Goal: Transaction & Acquisition: Purchase product/service

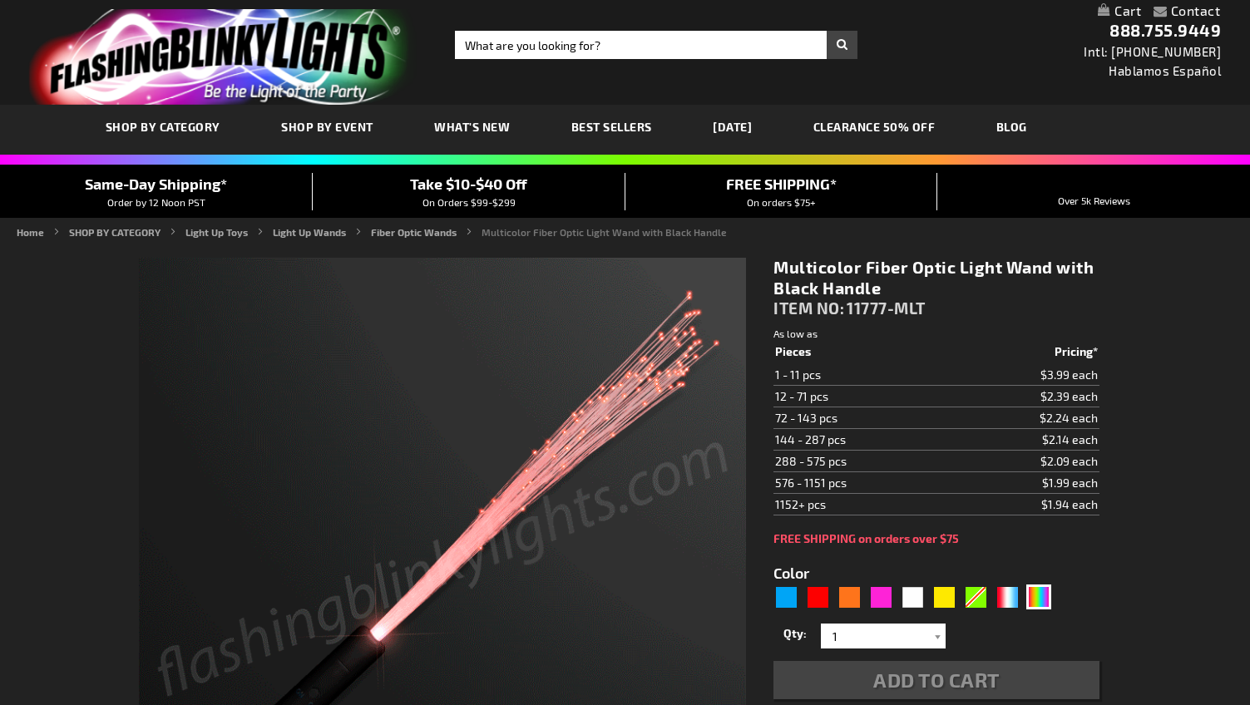
type input "5659"
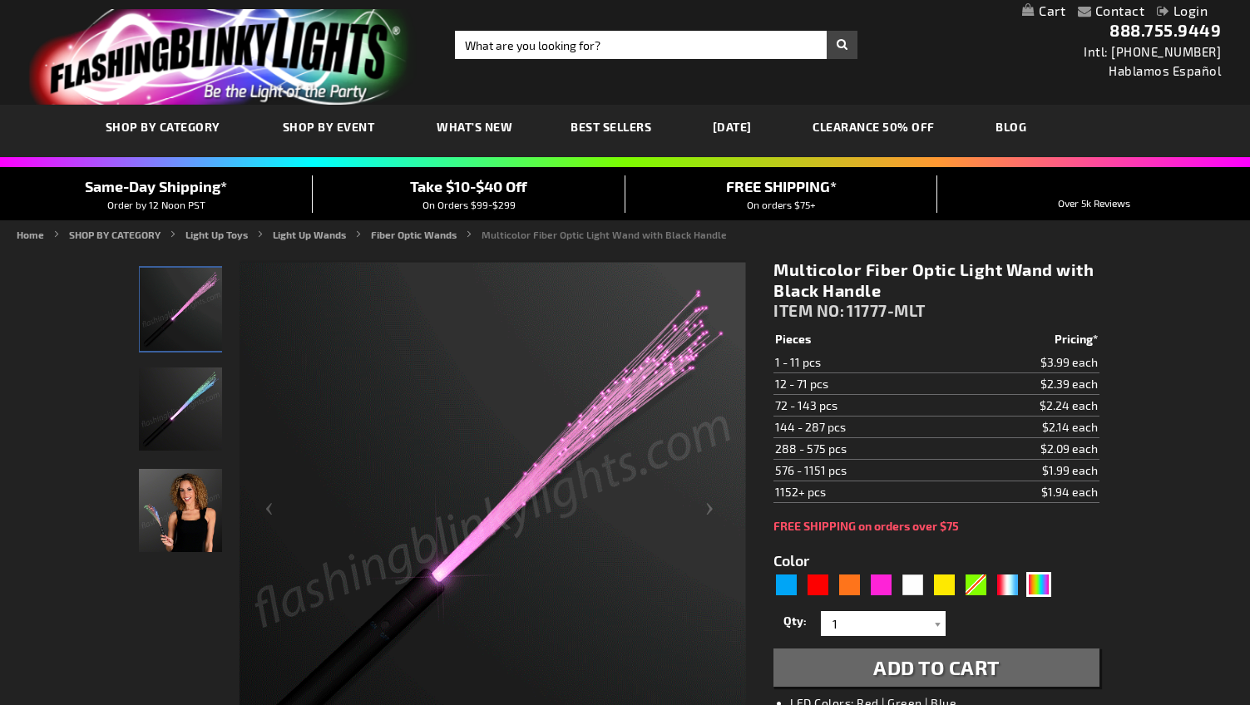
click at [164, 380] on img "Multicolor LED Light Up Fiber Optic Toy Wand" at bounding box center [180, 409] width 83 height 83
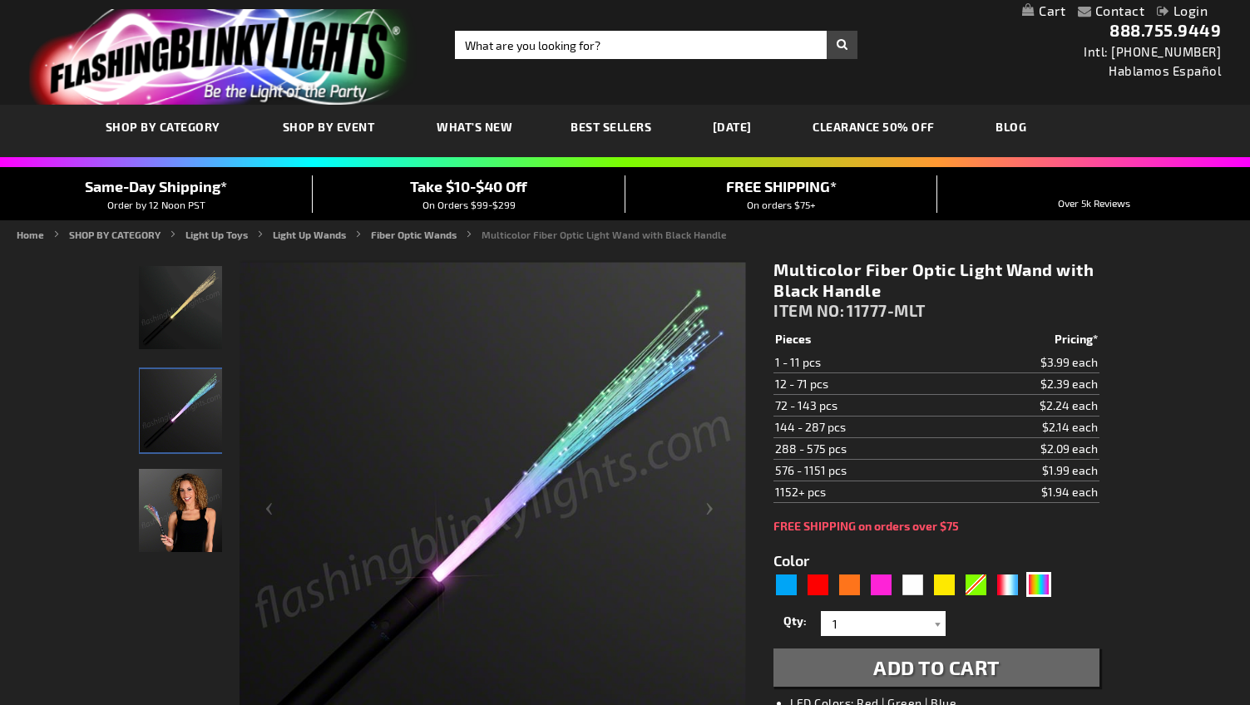
click at [181, 532] on img "Woman displaying Multicolor LED Light Up Fiber Optic Toy Wand" at bounding box center [180, 510] width 83 height 83
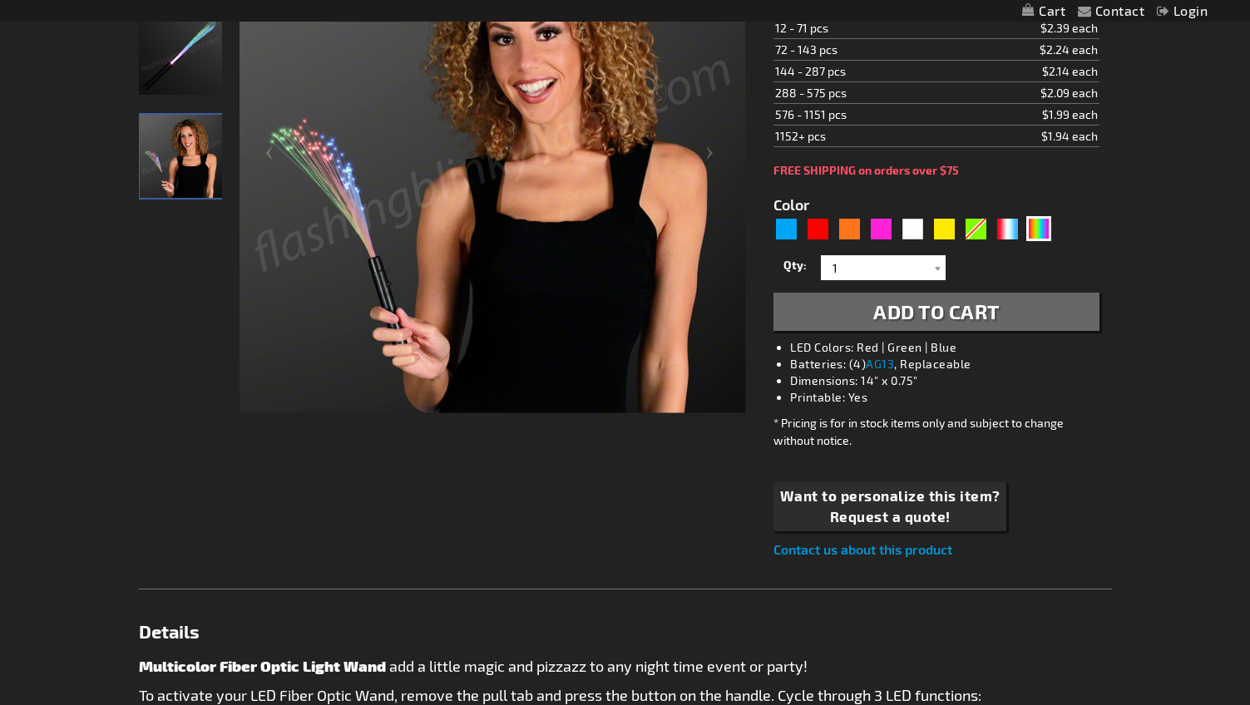
scroll to position [155, 0]
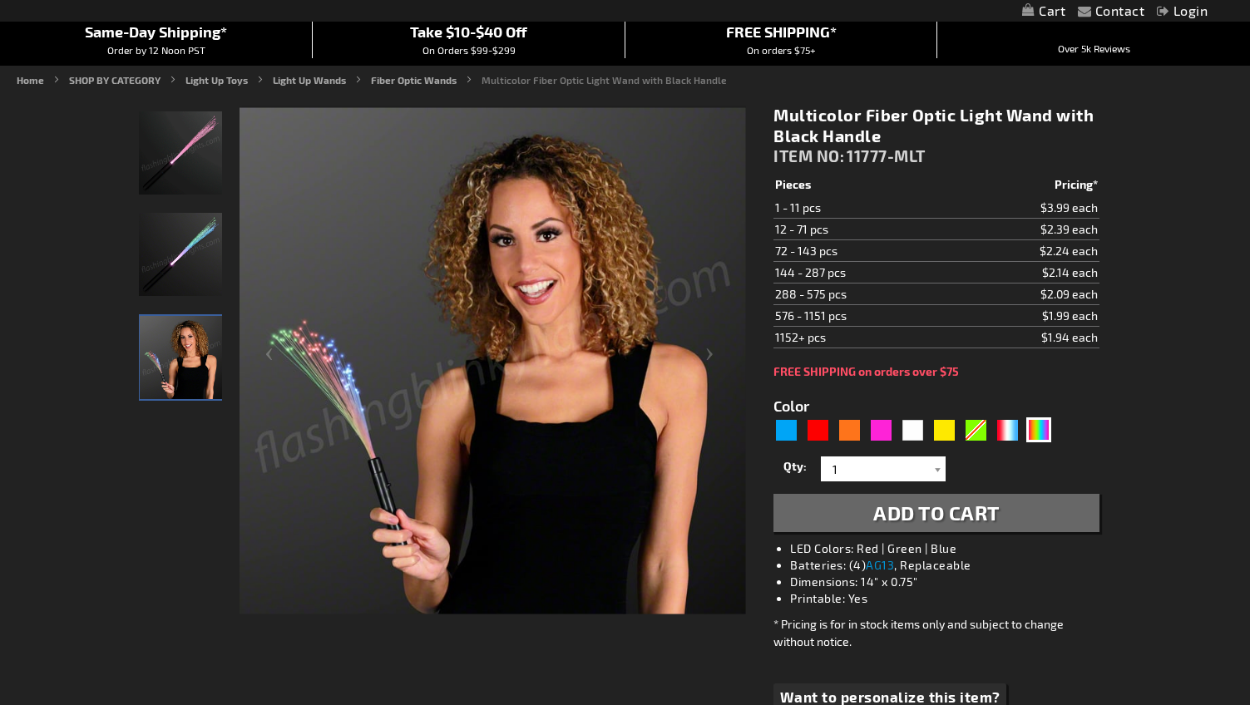
click at [176, 135] on img "Multicolor LED Light Up Fiber Optic Toy Wand" at bounding box center [180, 152] width 83 height 83
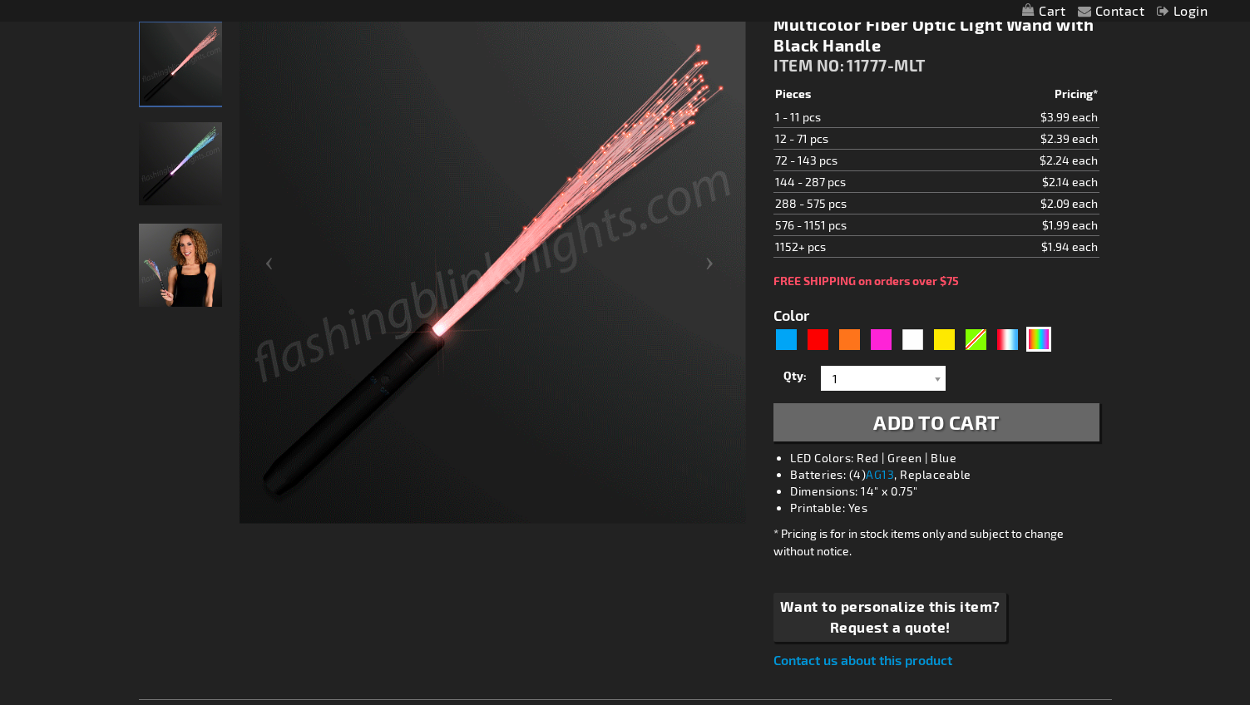
scroll to position [249, 0]
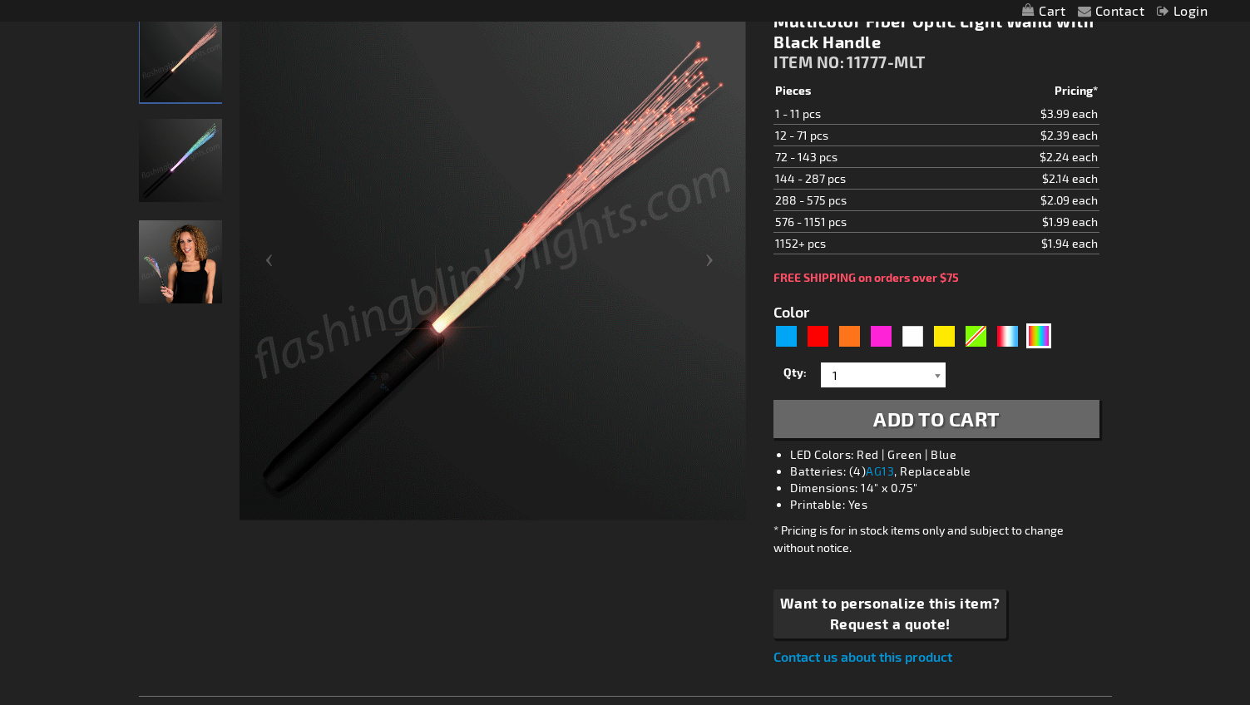
click at [938, 380] on div at bounding box center [937, 375] width 17 height 25
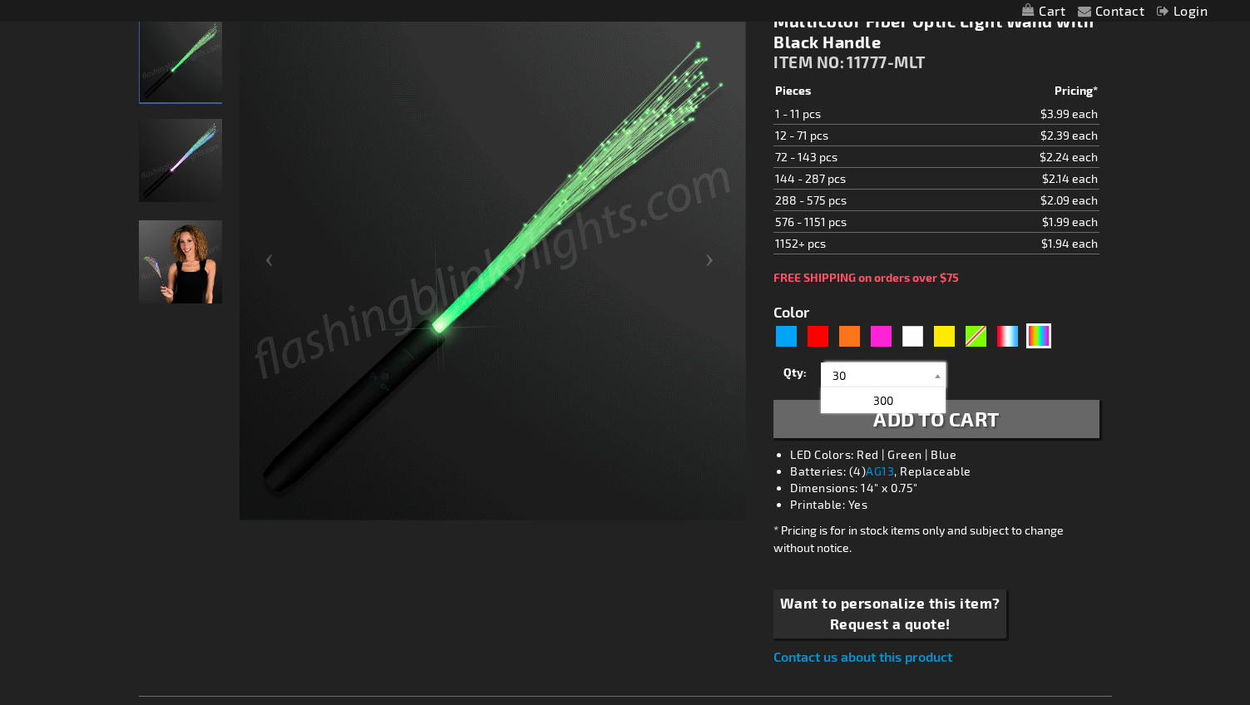
scroll to position [0, 0]
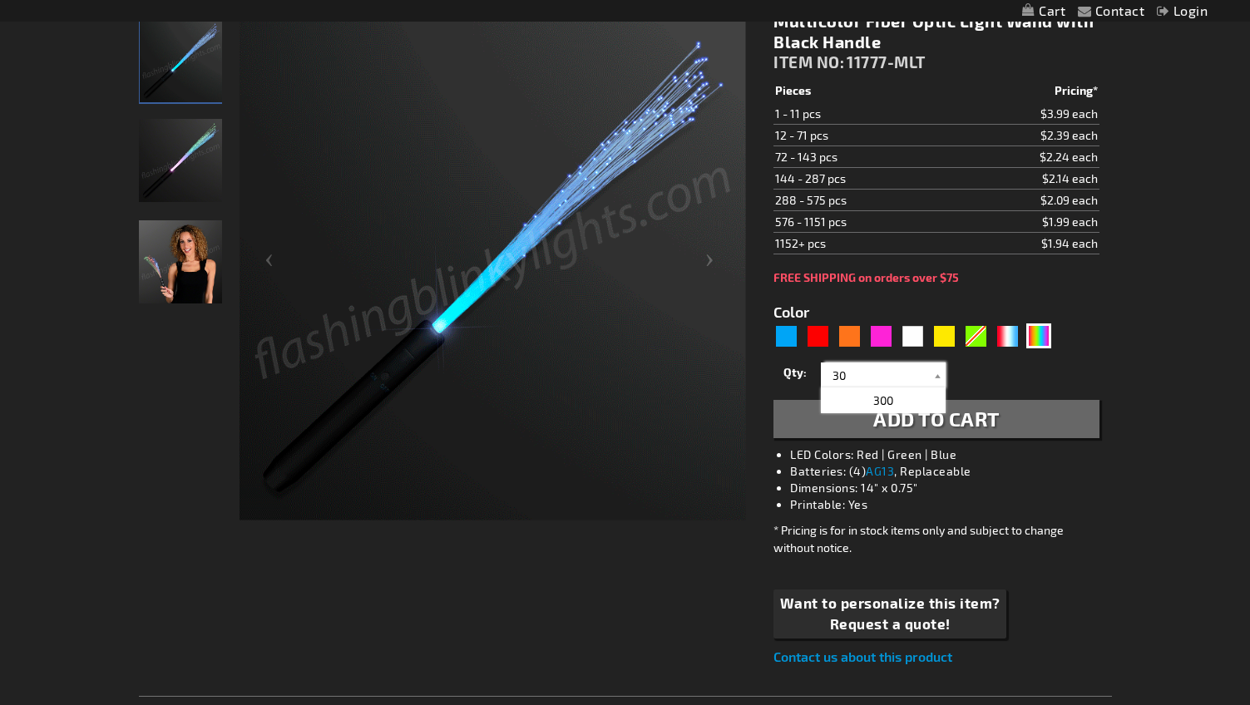
type input "30"
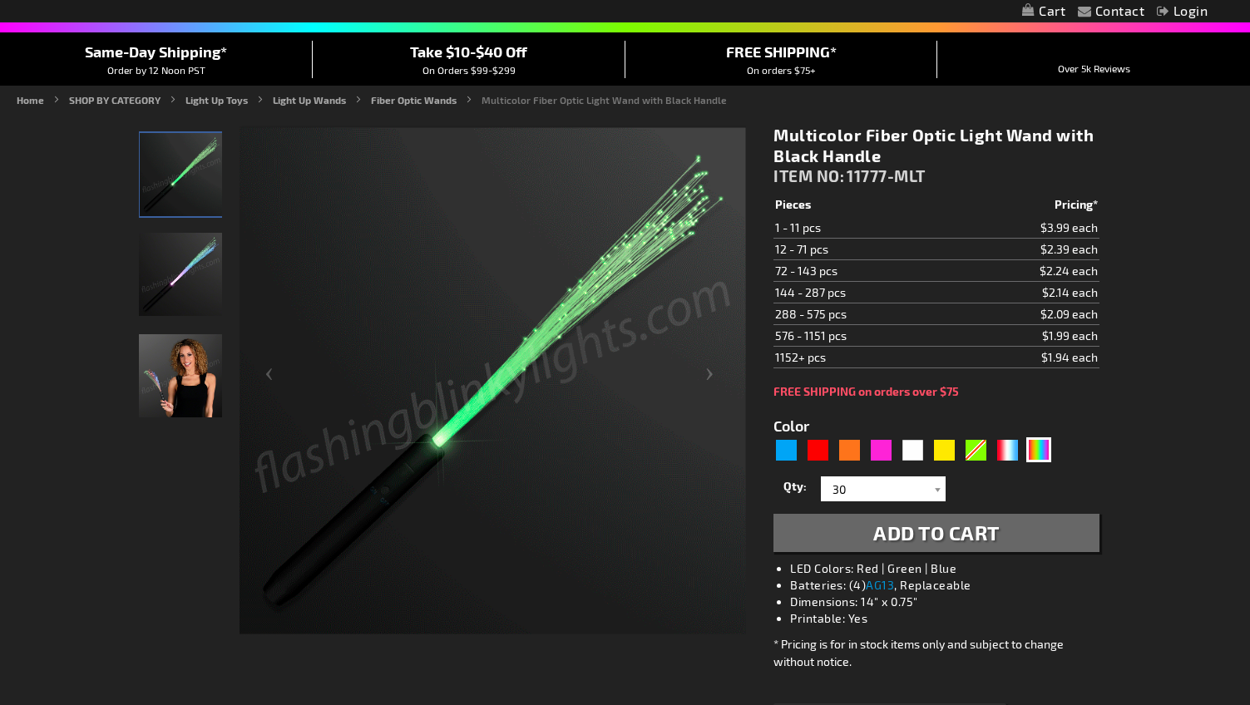
scroll to position [127, 0]
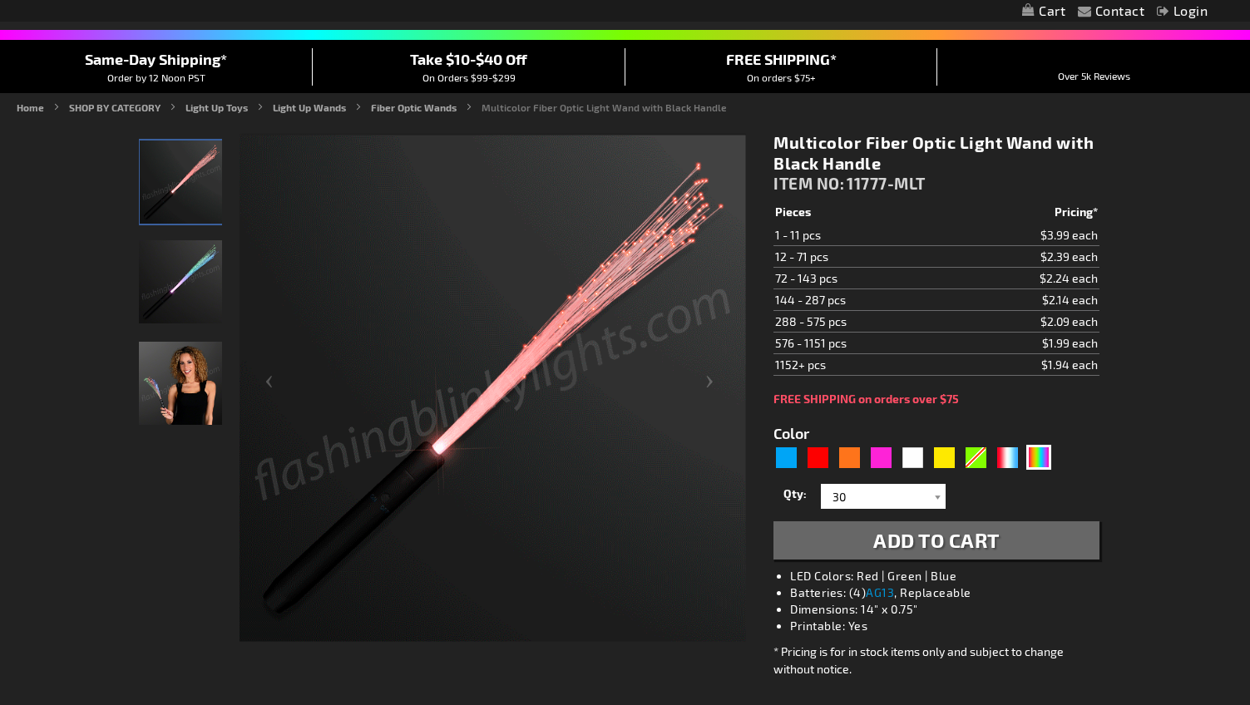
click at [967, 537] on span "Add to Cart" at bounding box center [936, 540] width 126 height 24
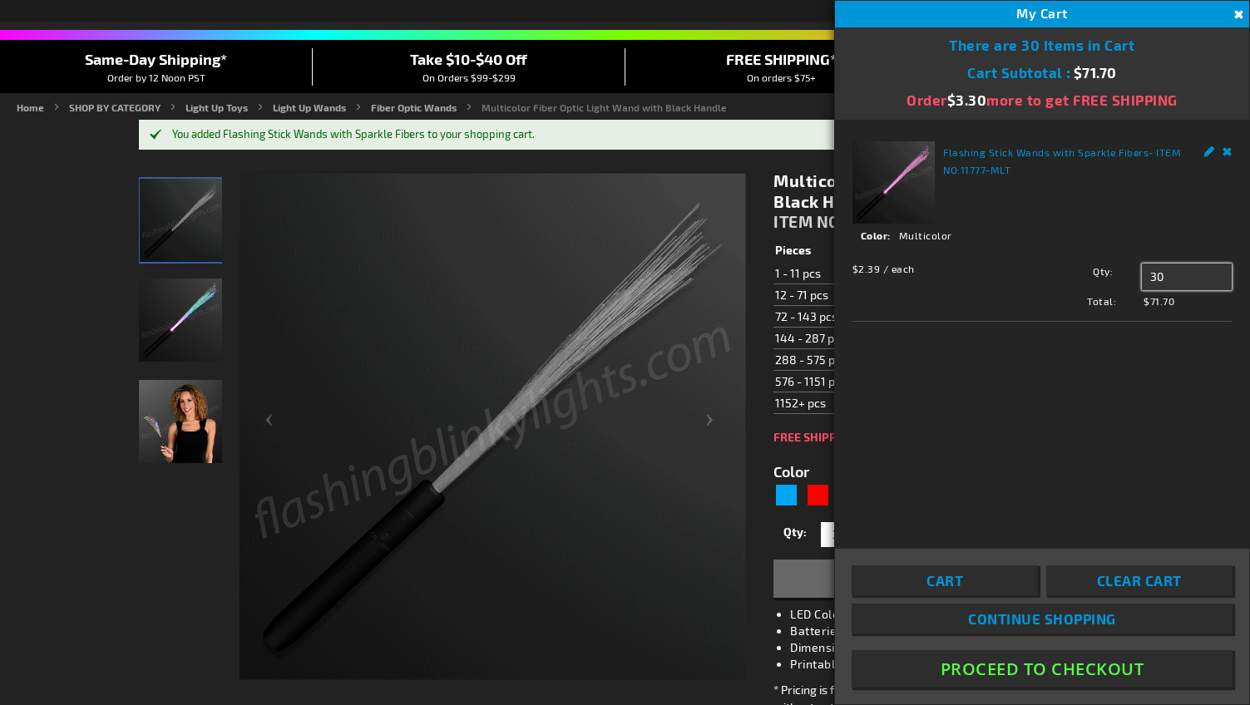
click at [1179, 280] on input "30" at bounding box center [1187, 277] width 90 height 27
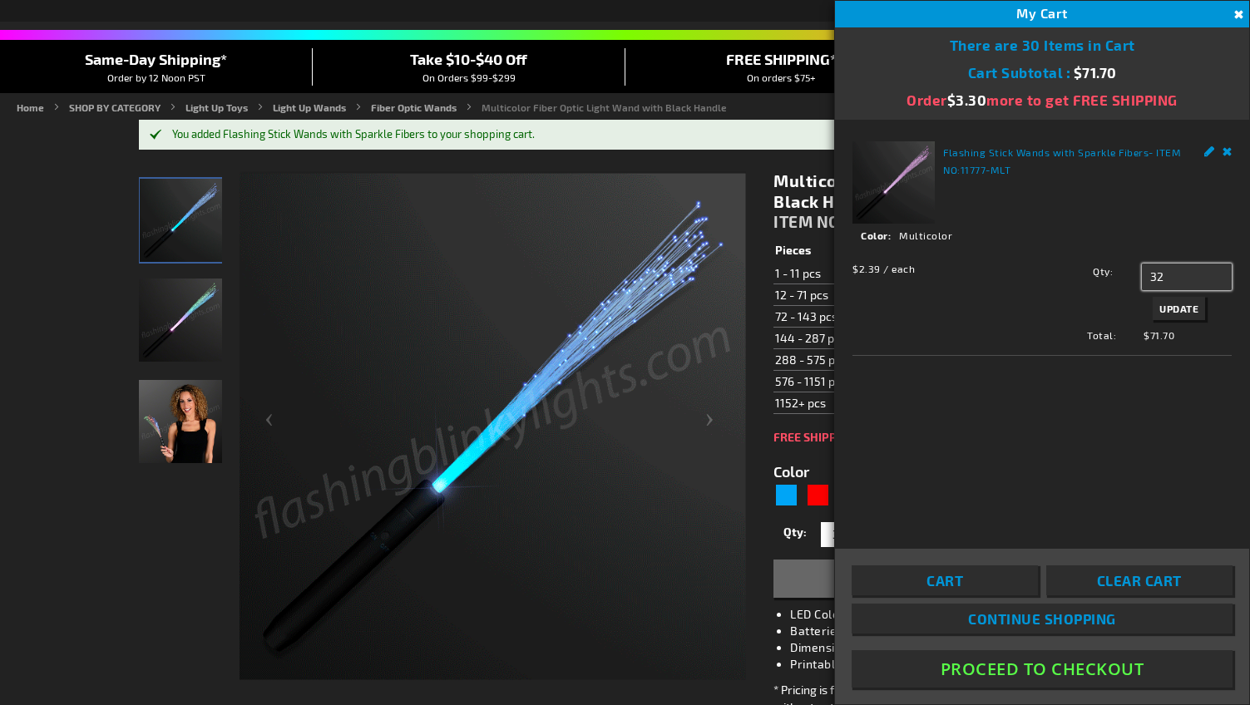
type input "32"
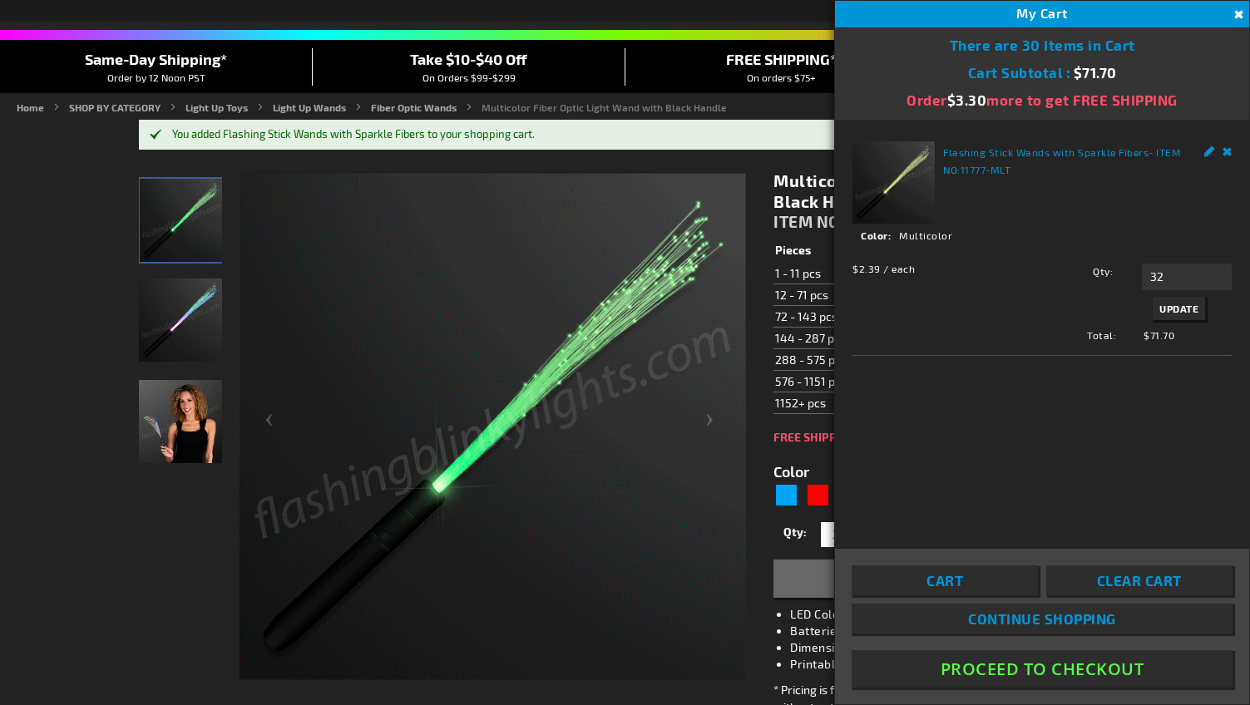
click at [1120, 423] on div "Flashing Stick Wands with Sparkle Fibers - ITEM NO: 11777-MLT See Details Optio…" at bounding box center [1042, 334] width 414 height 428
click at [1176, 313] on span "Update" at bounding box center [1179, 309] width 39 height 12
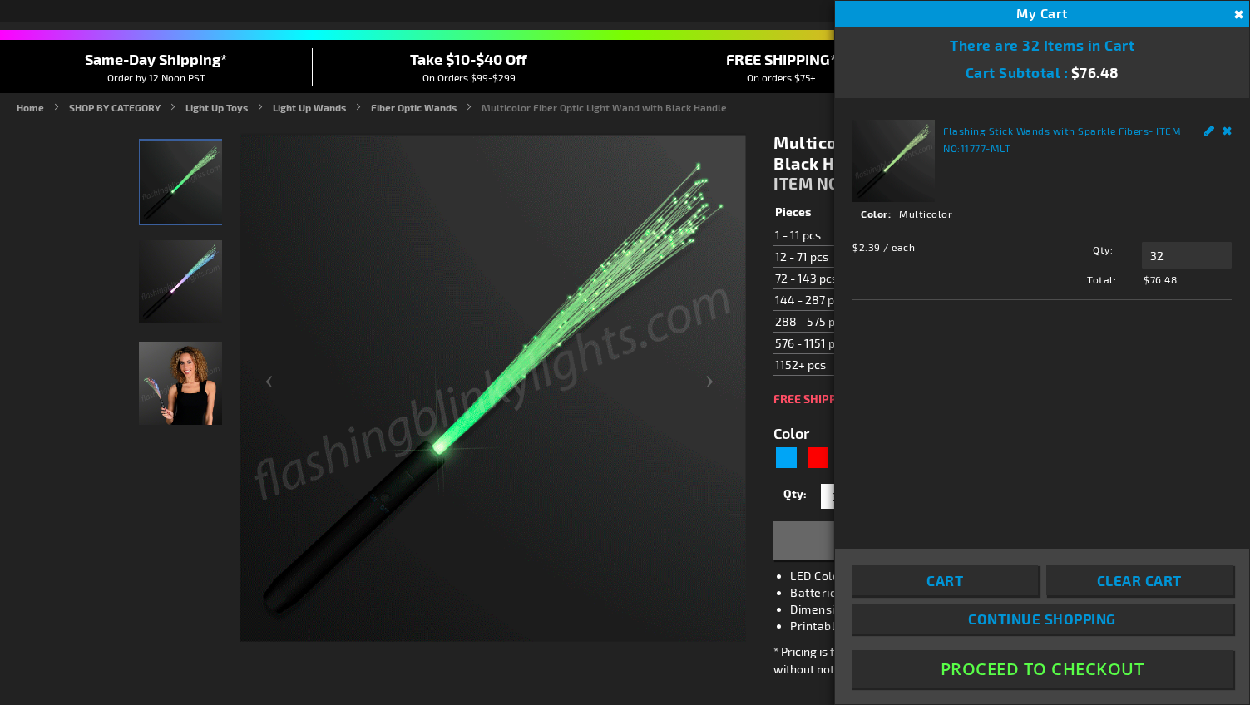
click at [1069, 672] on button "Proceed To Checkout" at bounding box center [1042, 668] width 381 height 37
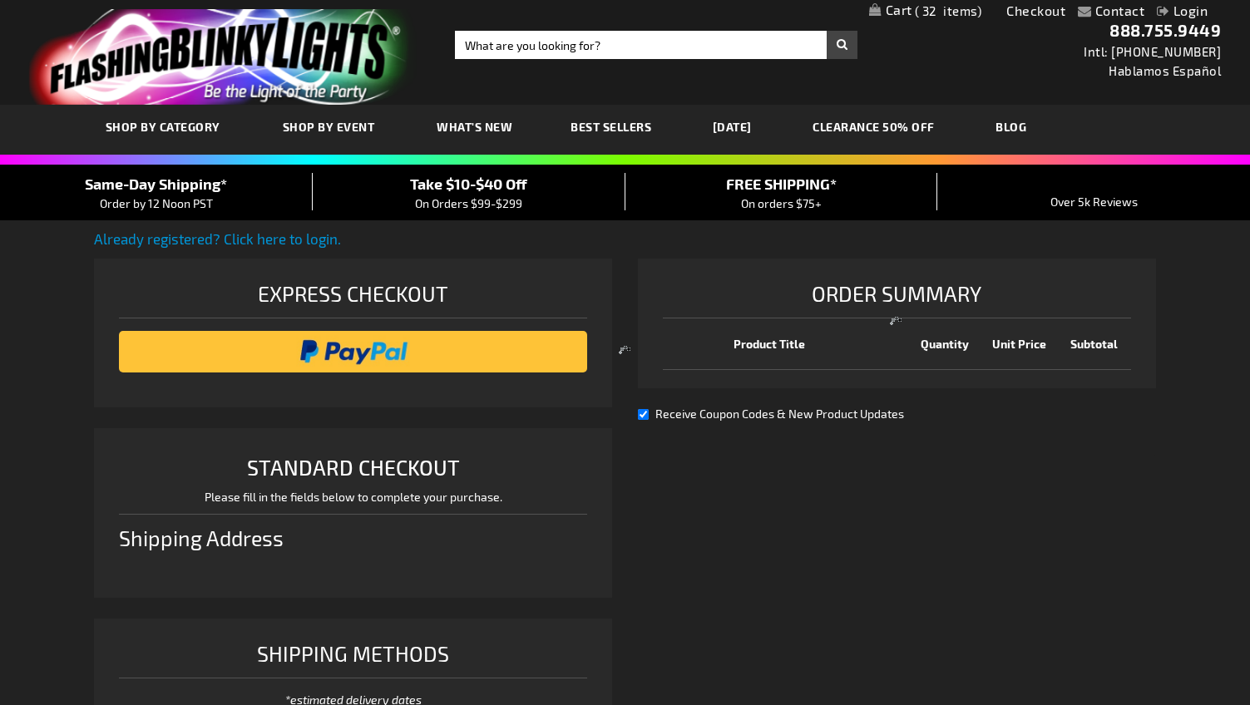
scroll to position [428, 0]
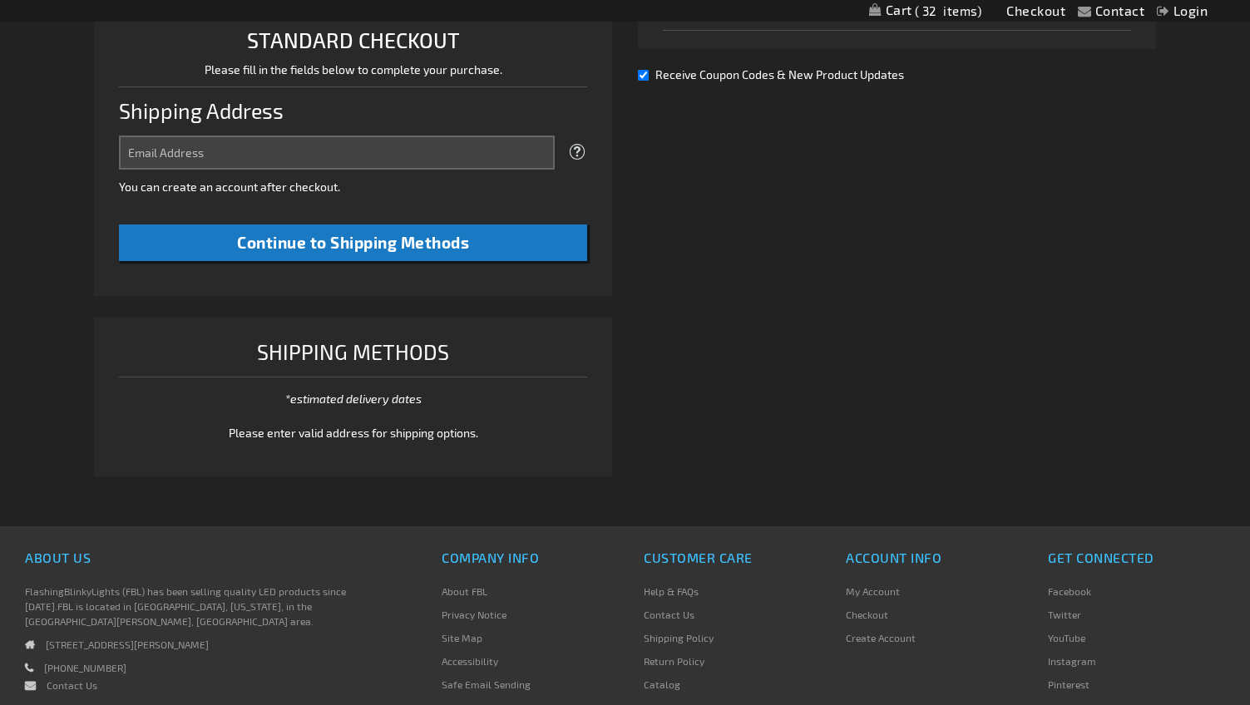
select select "US"
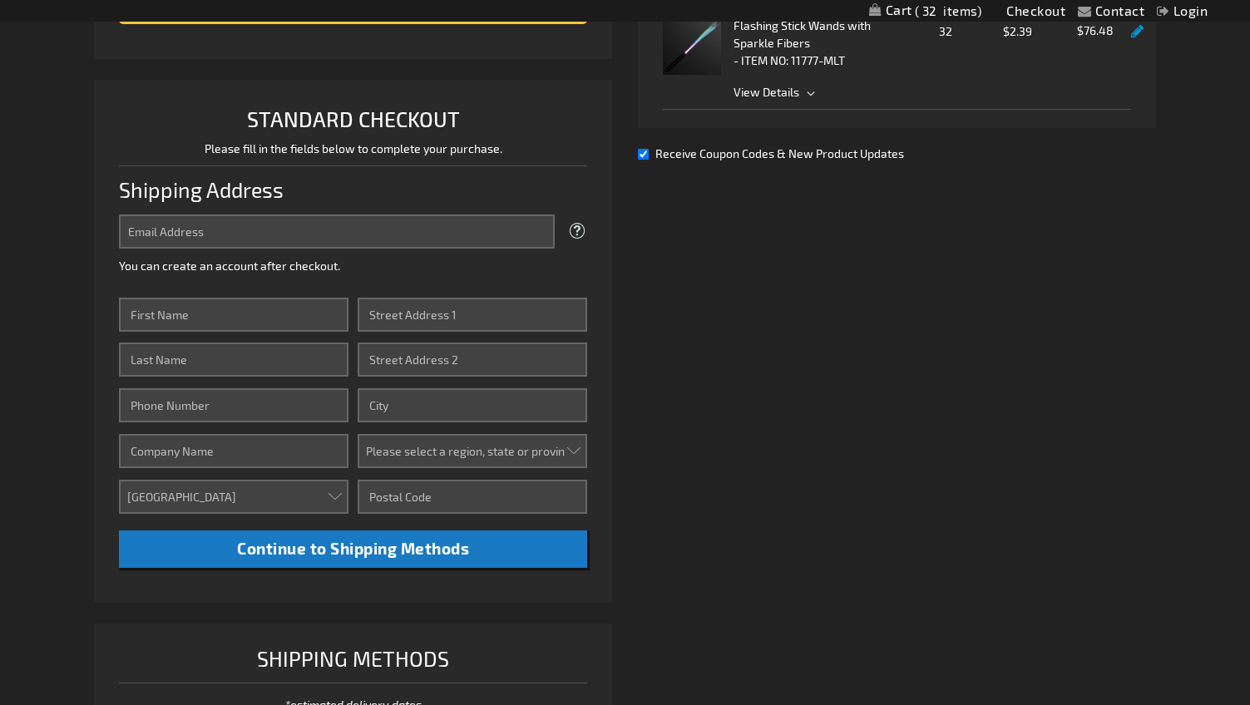
scroll to position [352, 0]
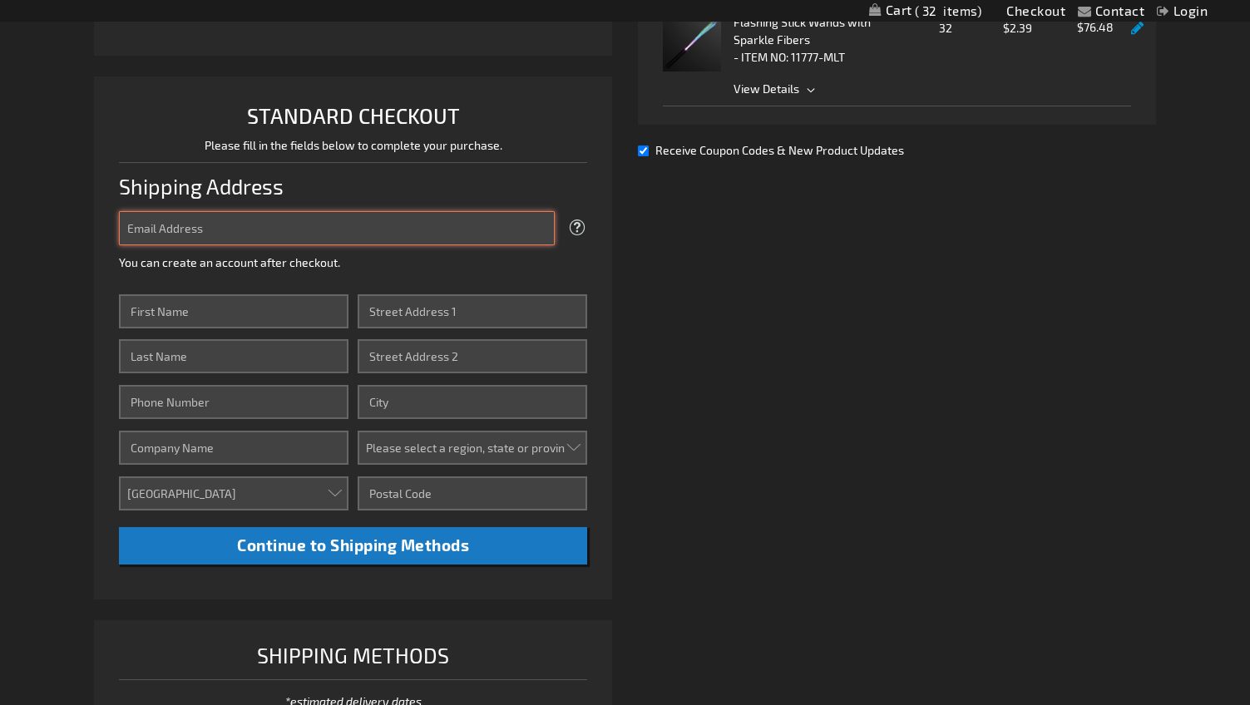
click at [220, 238] on input "Email Address" at bounding box center [337, 228] width 437 height 34
type input "trirmac@gmail.com"
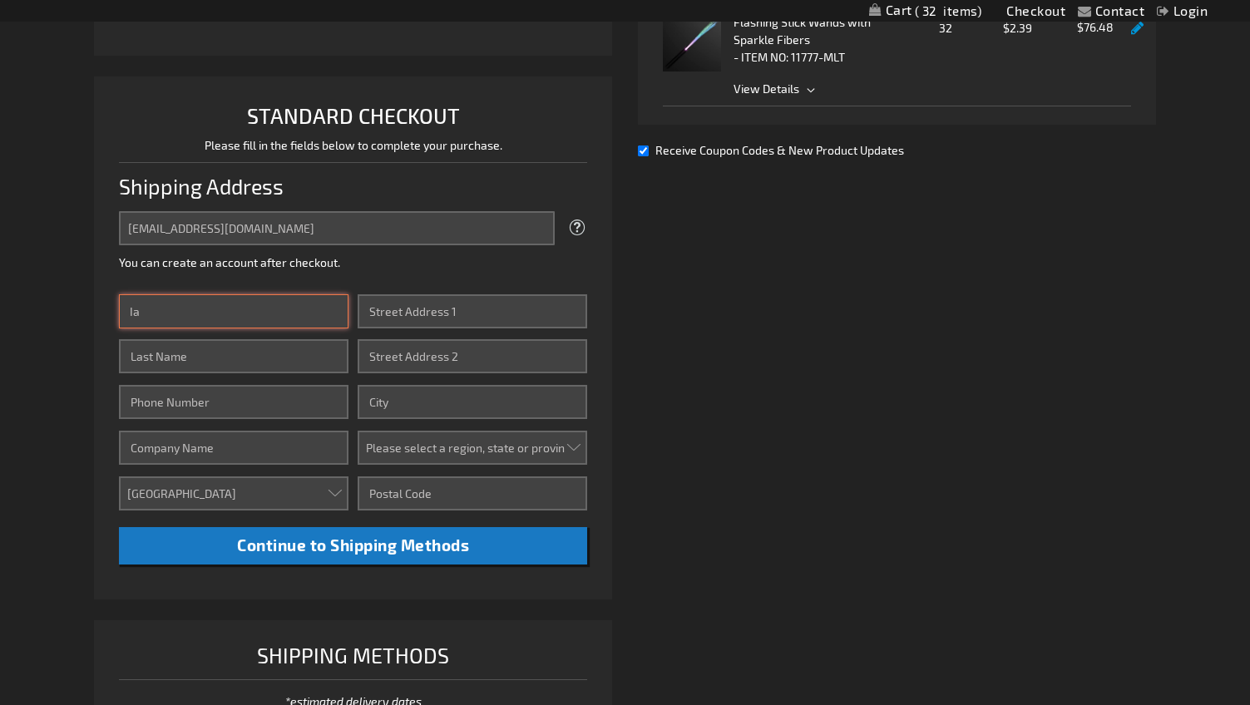
type input "Ian"
type input "MacDonald"
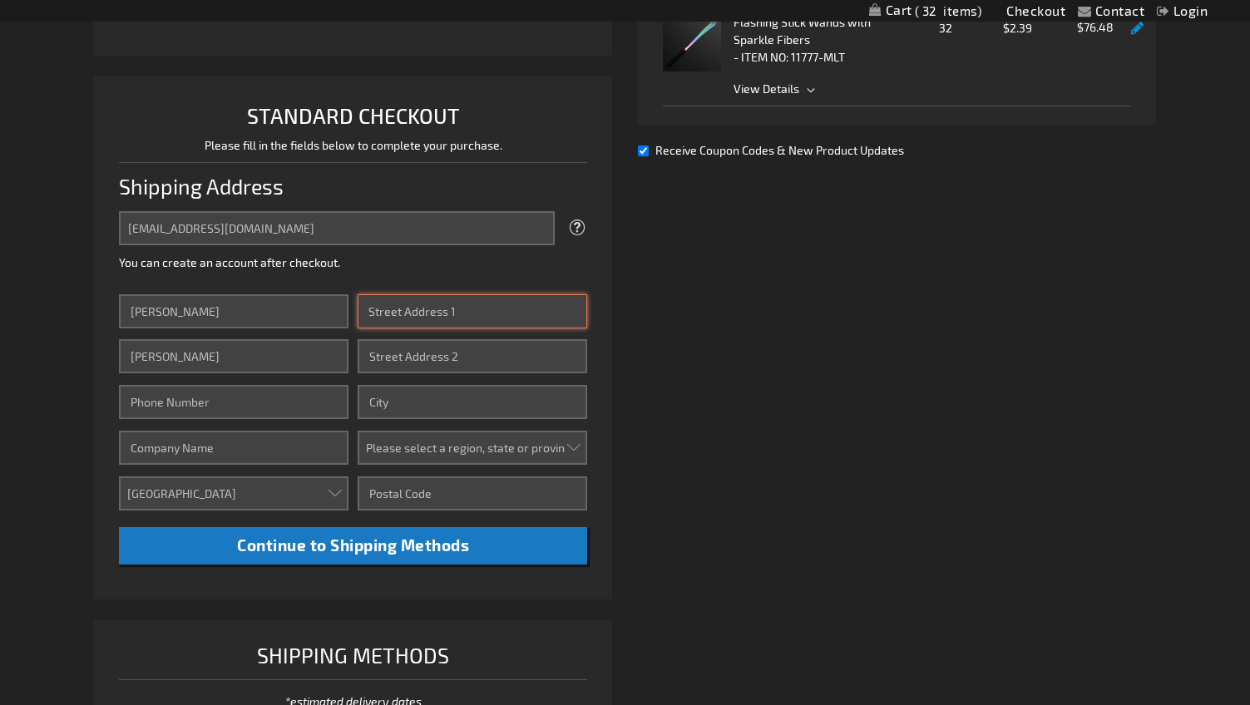
type input "3951 Indian Creek Rd."
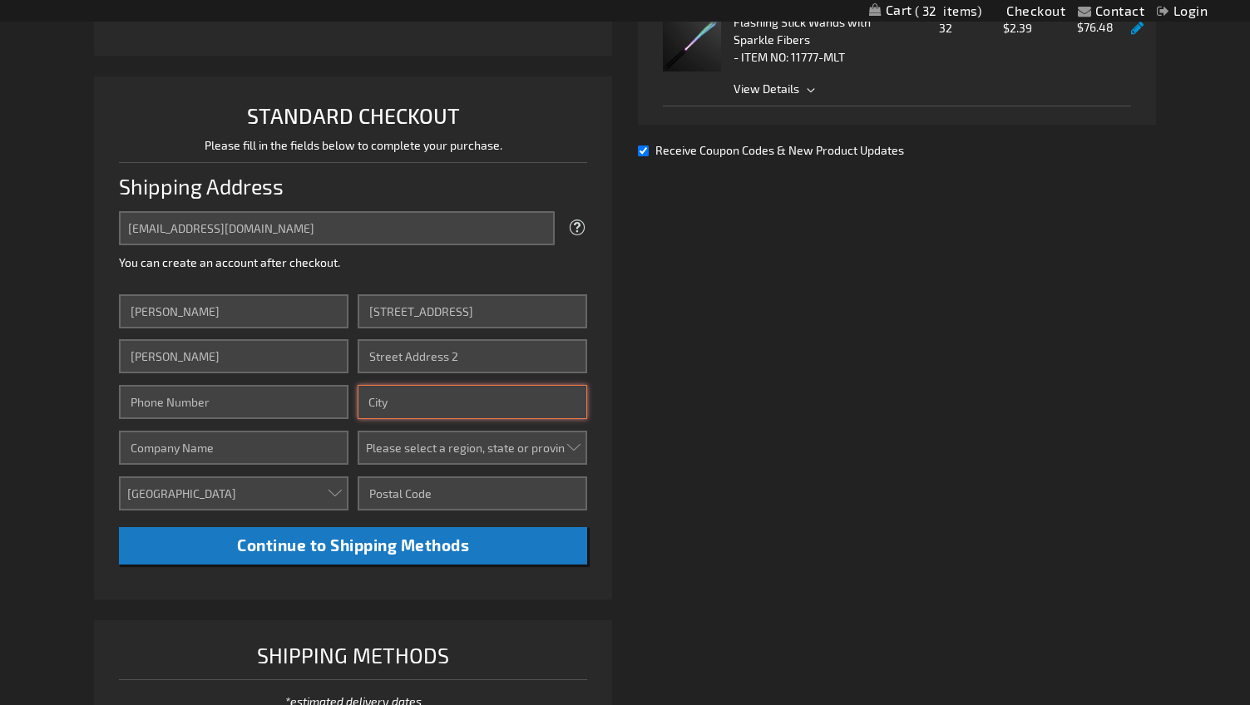
type input "Emmaus"
select select "51"
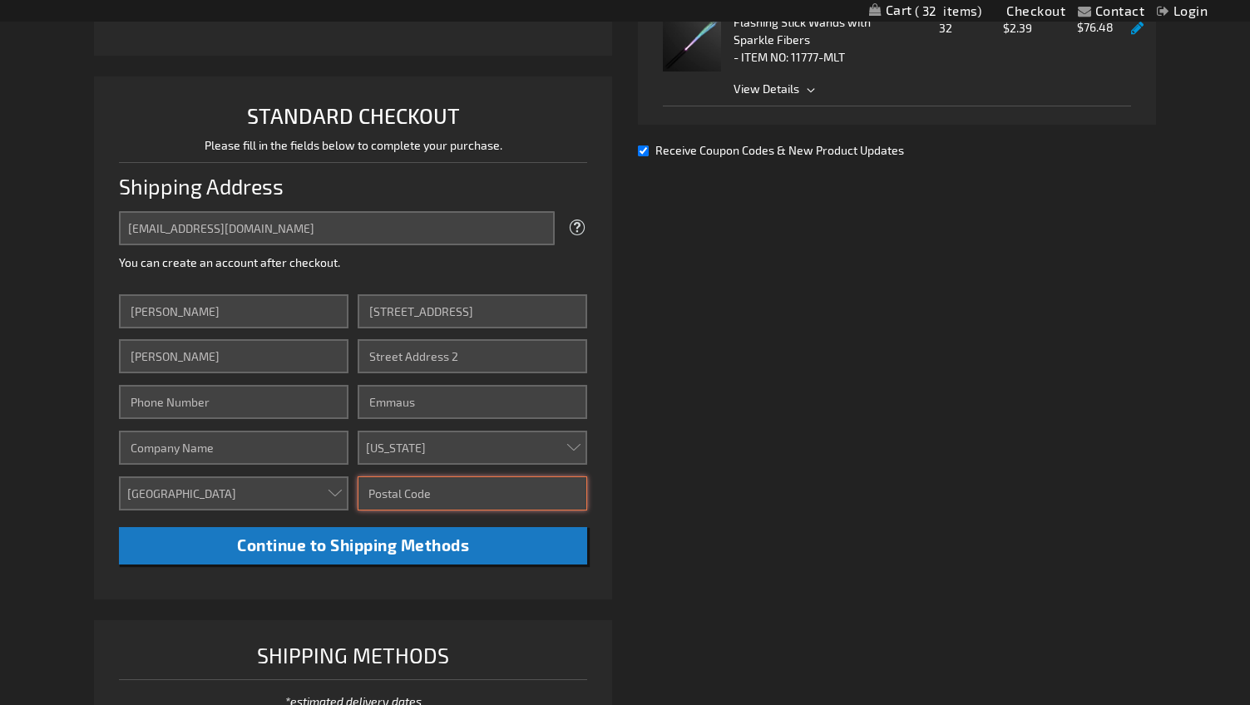
type input "18049"
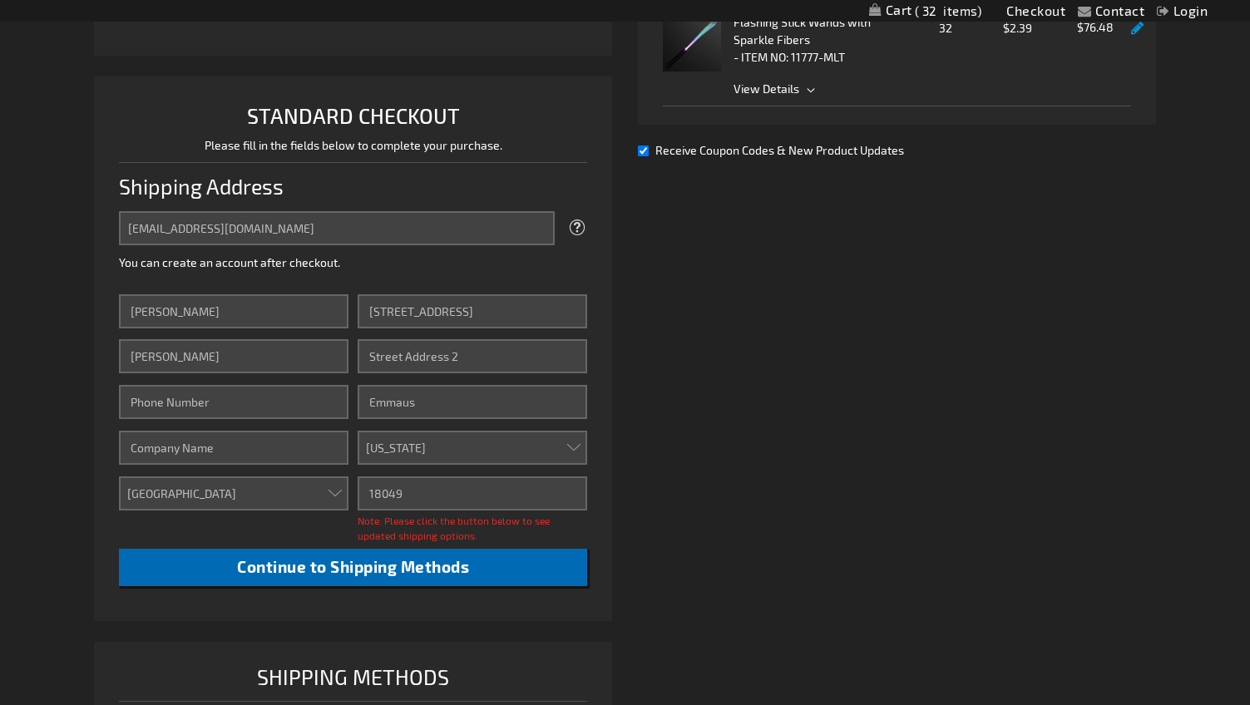
type input "Ian"
click at [479, 567] on button "Continue to Shipping Methods" at bounding box center [353, 567] width 469 height 37
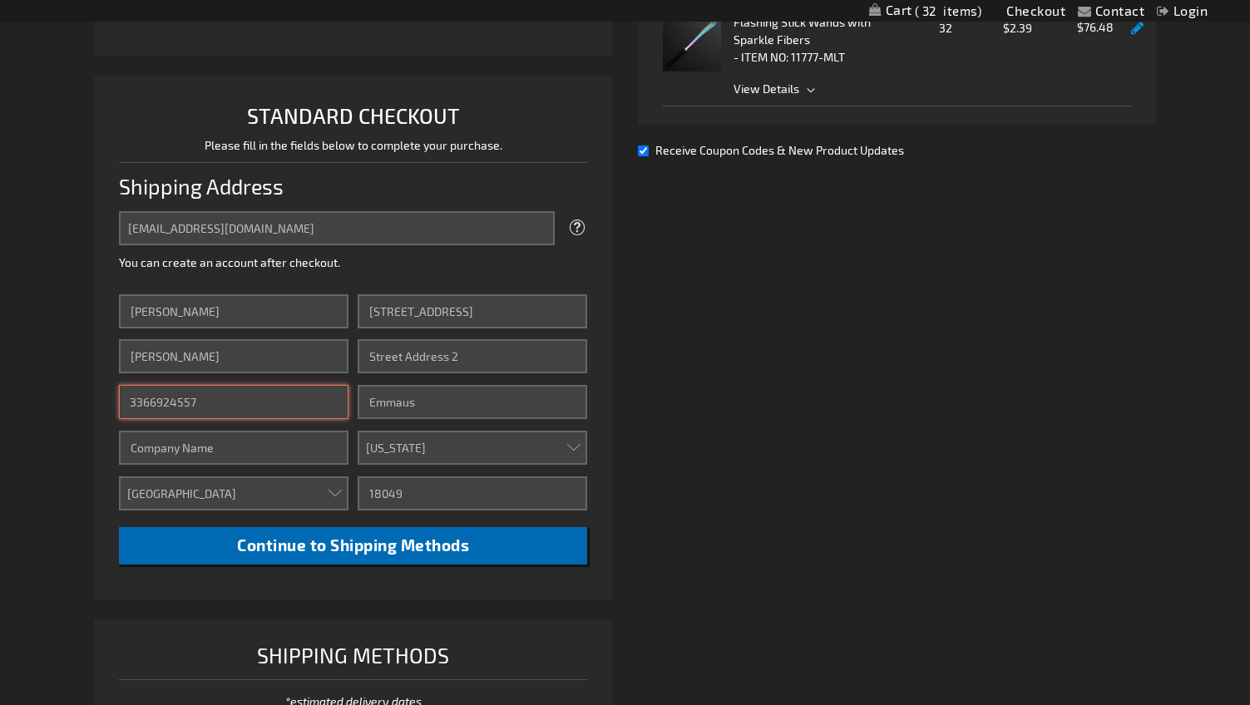
type input "3366924557"
click at [322, 553] on span "Continue to Shipping Methods" at bounding box center [353, 545] width 232 height 19
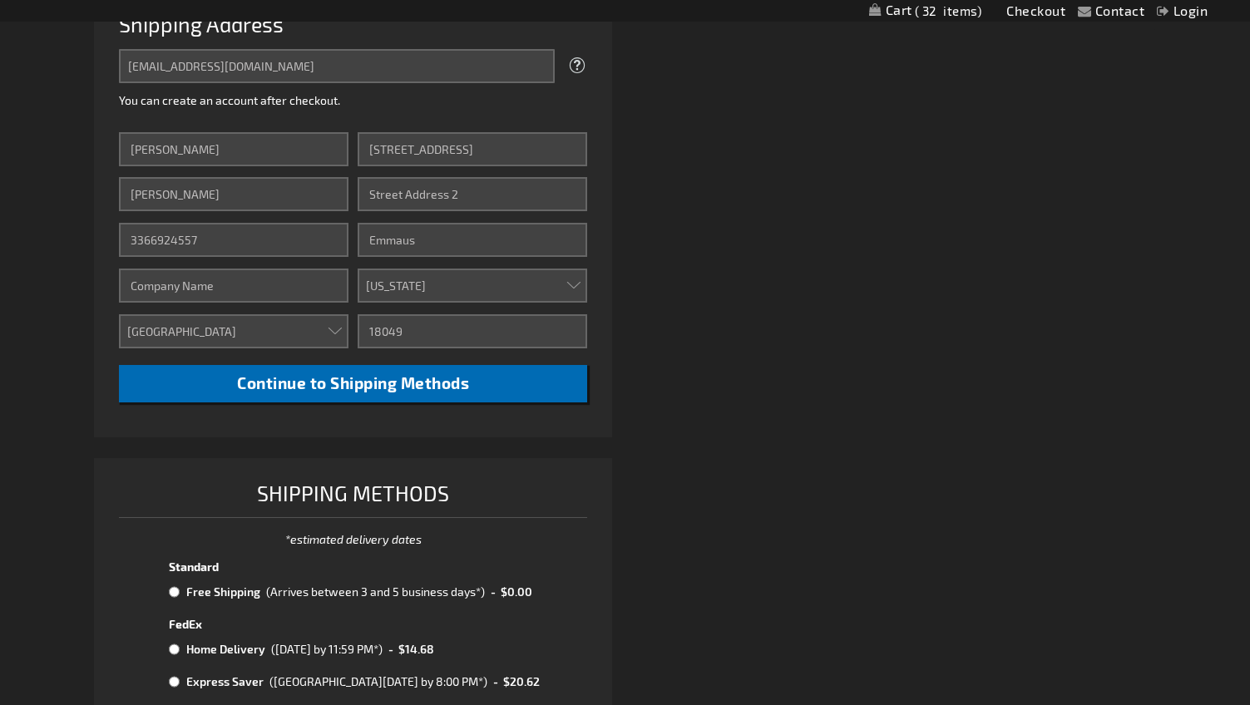
scroll to position [698, 0]
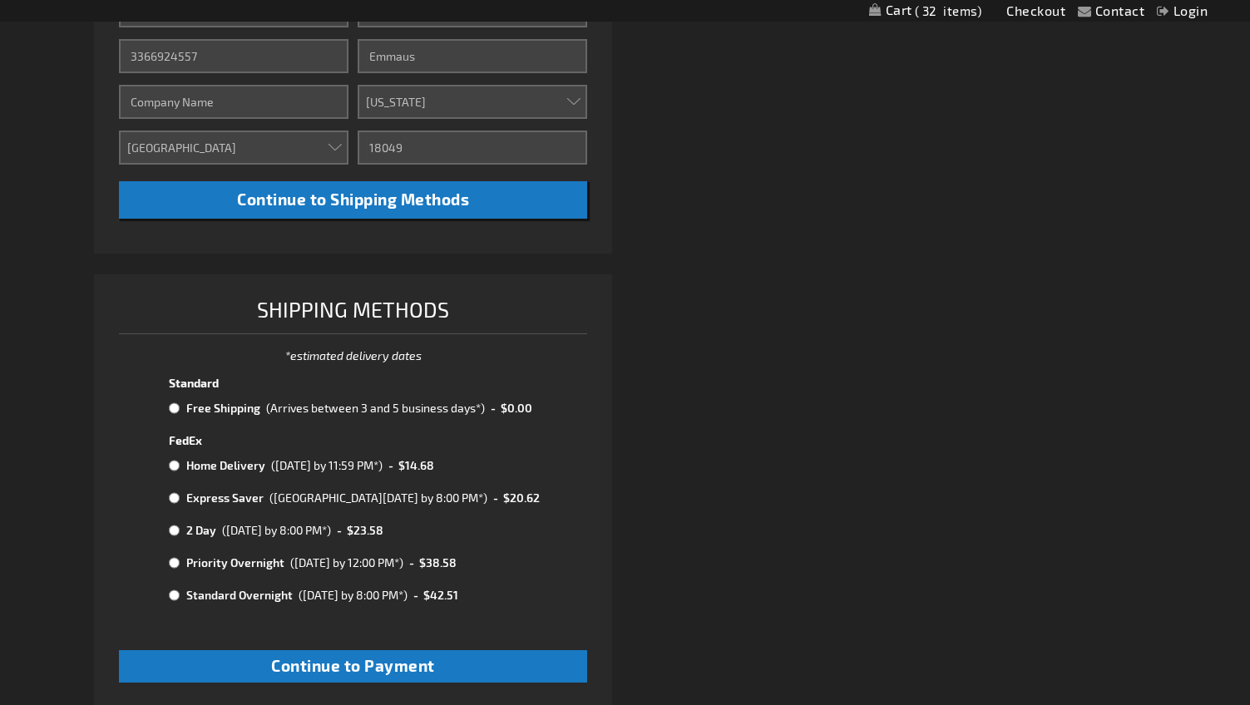
click at [171, 408] on input "radio" at bounding box center [174, 408] width 11 height 13
radio input "true"
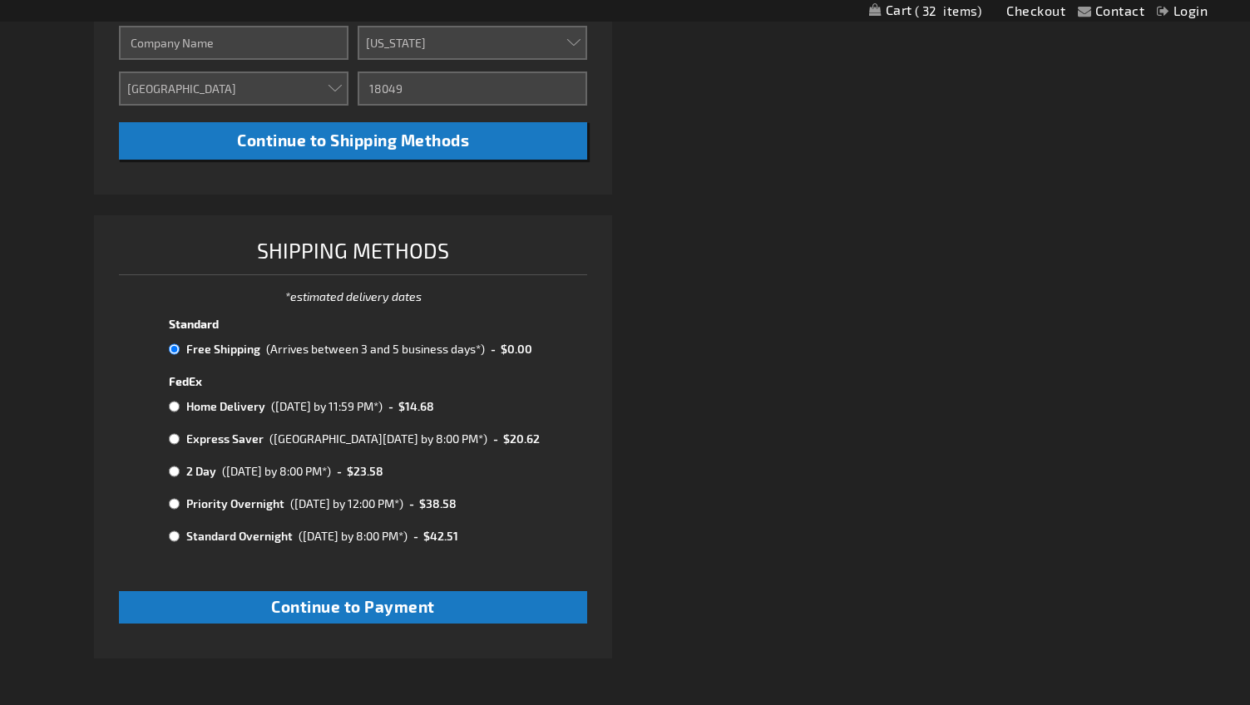
scroll to position [759, 0]
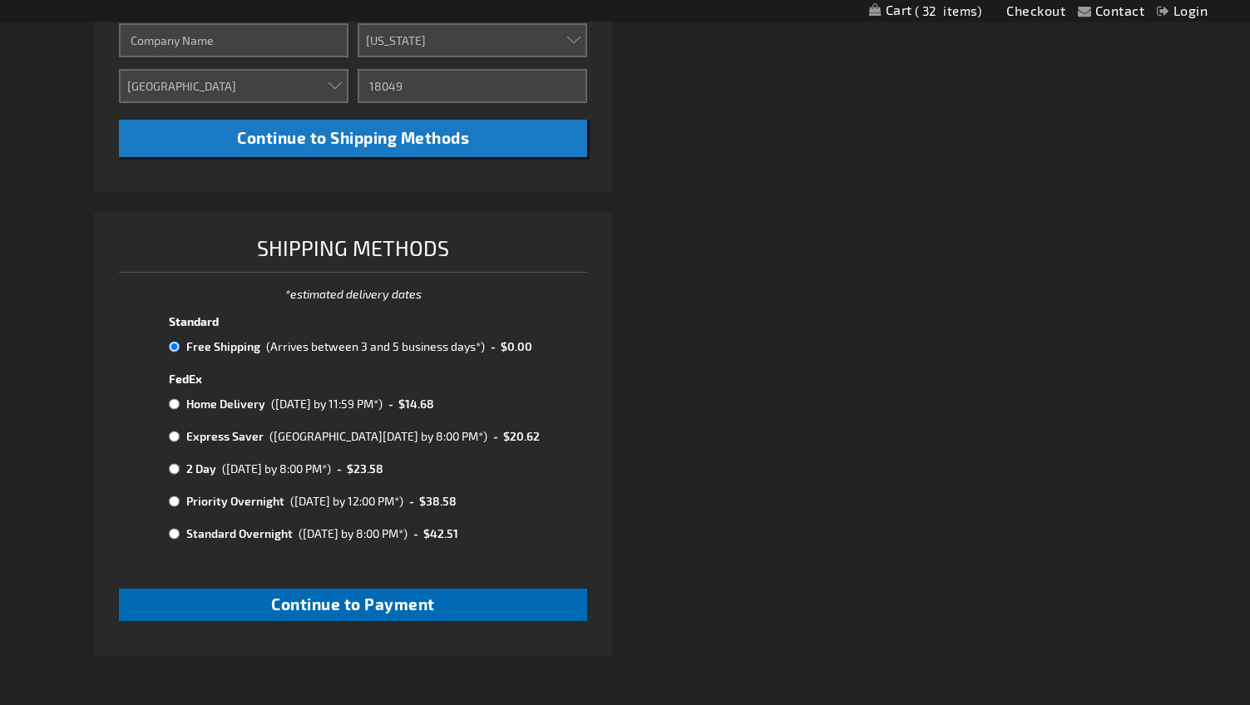
click at [462, 596] on button "Continue to Payment" at bounding box center [353, 605] width 469 height 32
checkbox input "true"
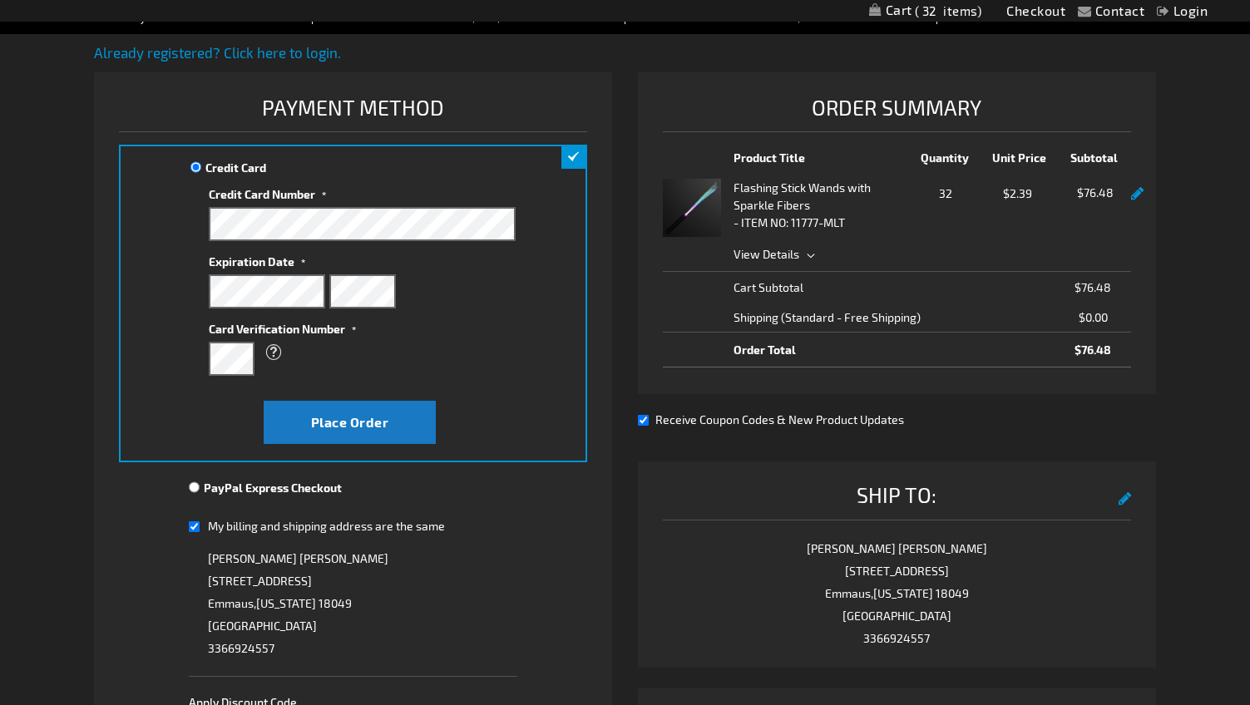
scroll to position [417, 0]
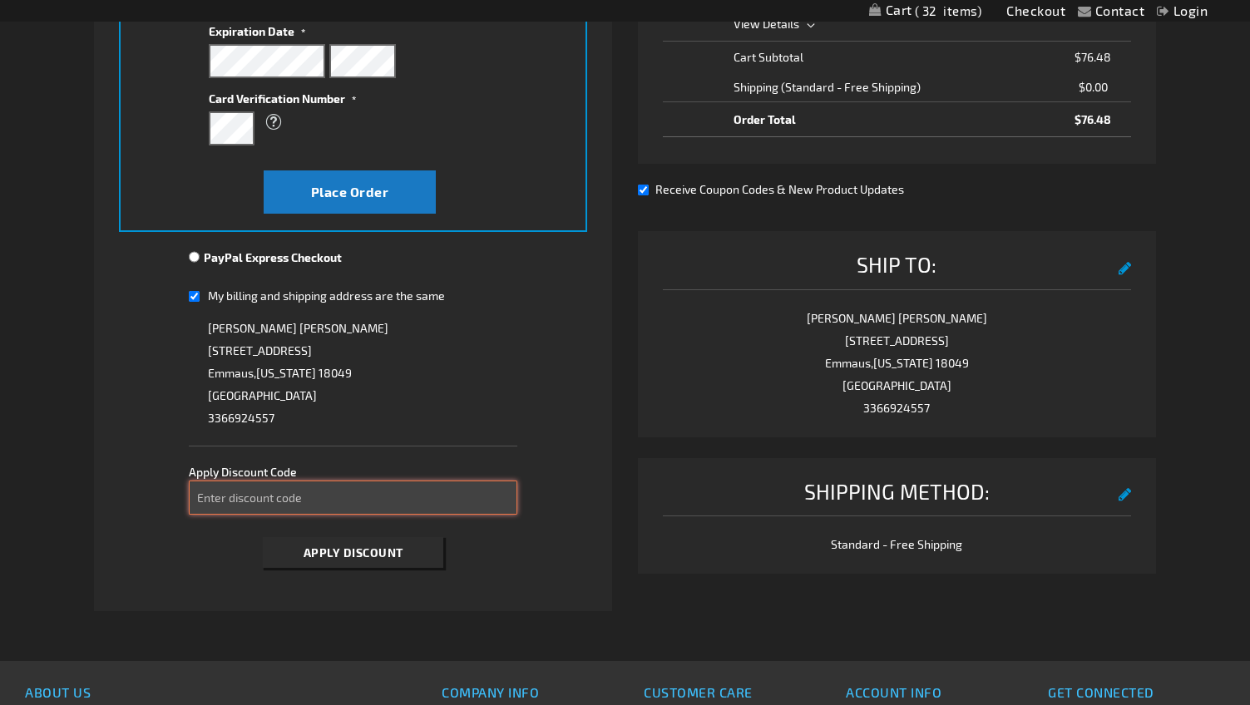
click at [253, 499] on input "Enter discount code" at bounding box center [353, 498] width 329 height 34
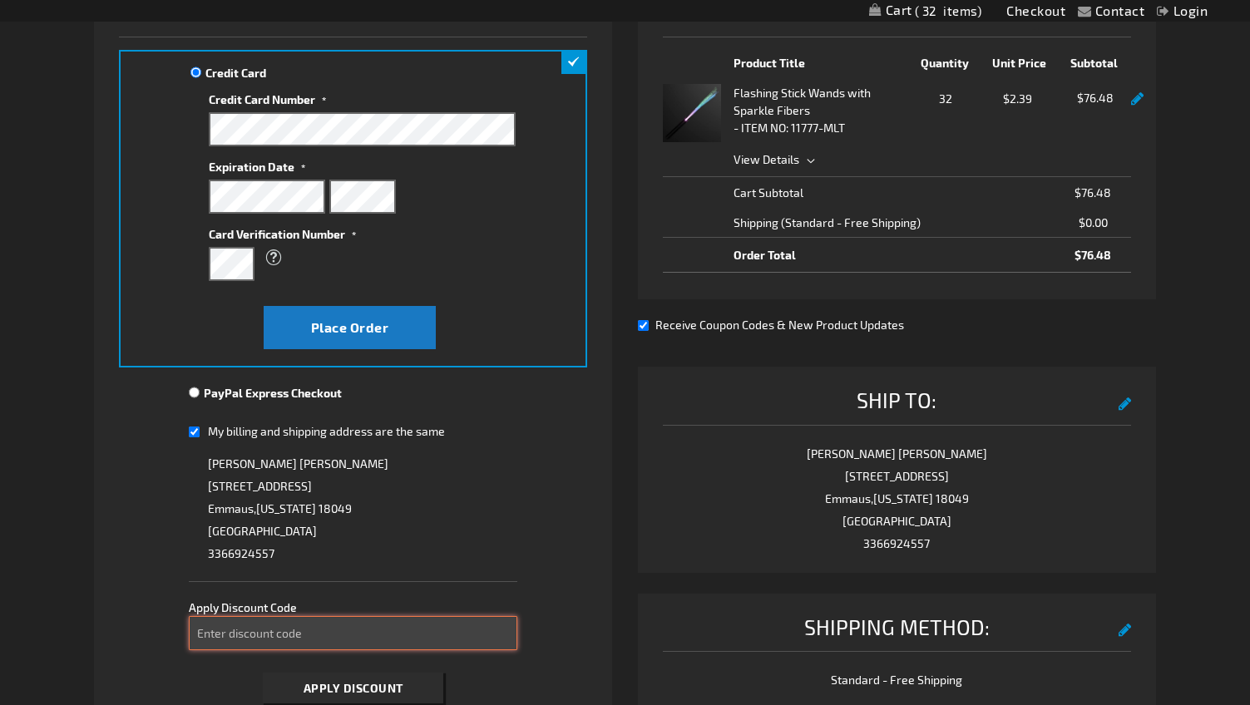
scroll to position [280, 0]
paste input "FBLFIRST"
type input "FBLFIRST"
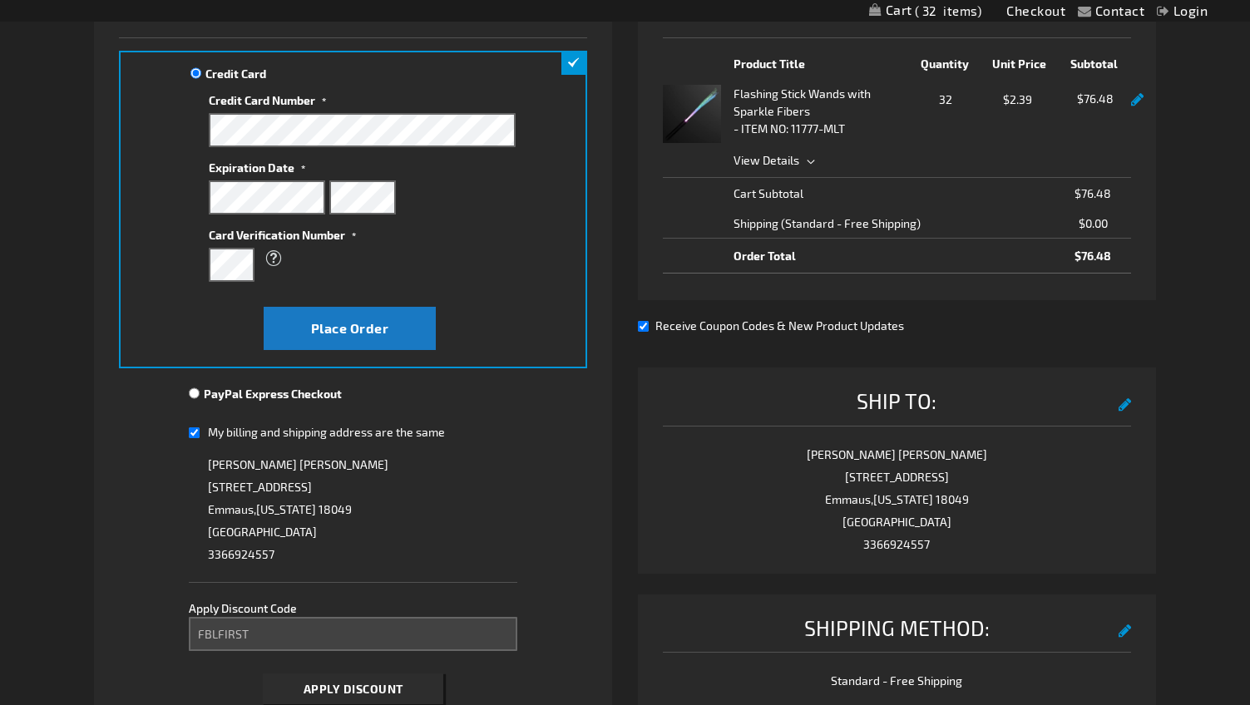
click at [400, 678] on button "Apply Discount" at bounding box center [353, 689] width 180 height 31
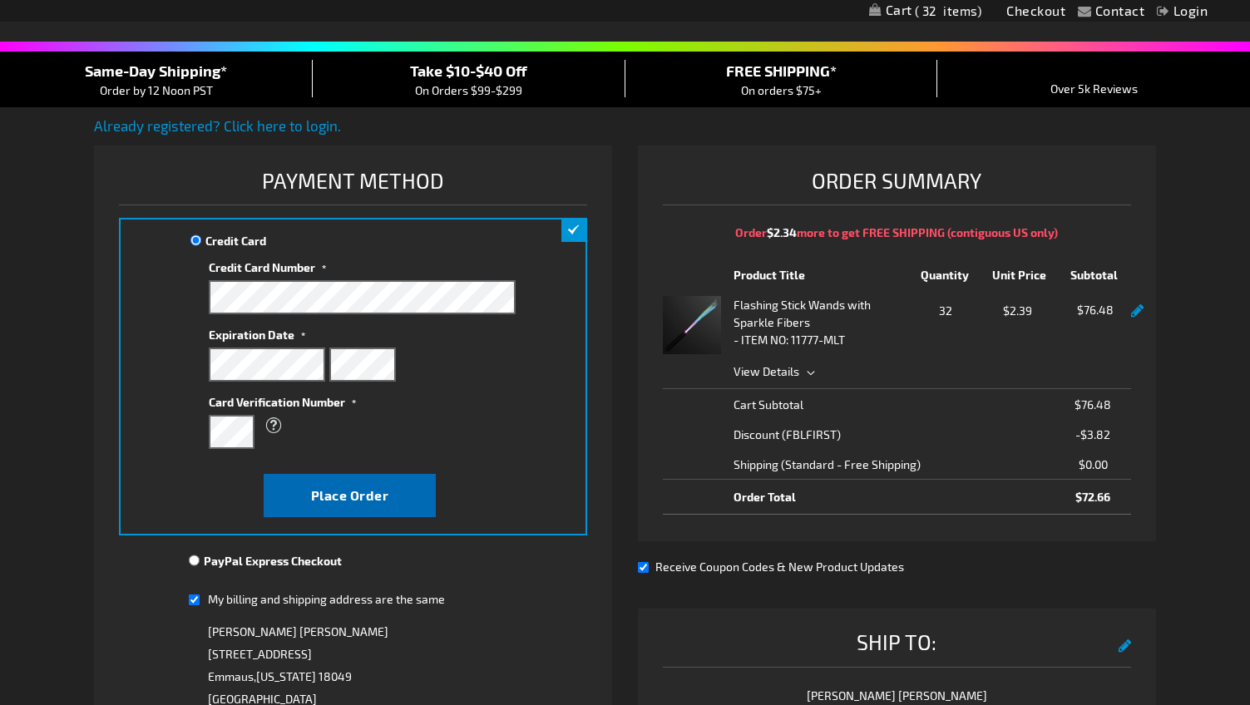
scroll to position [114, 0]
click at [358, 484] on button "Place Order" at bounding box center [350, 494] width 172 height 43
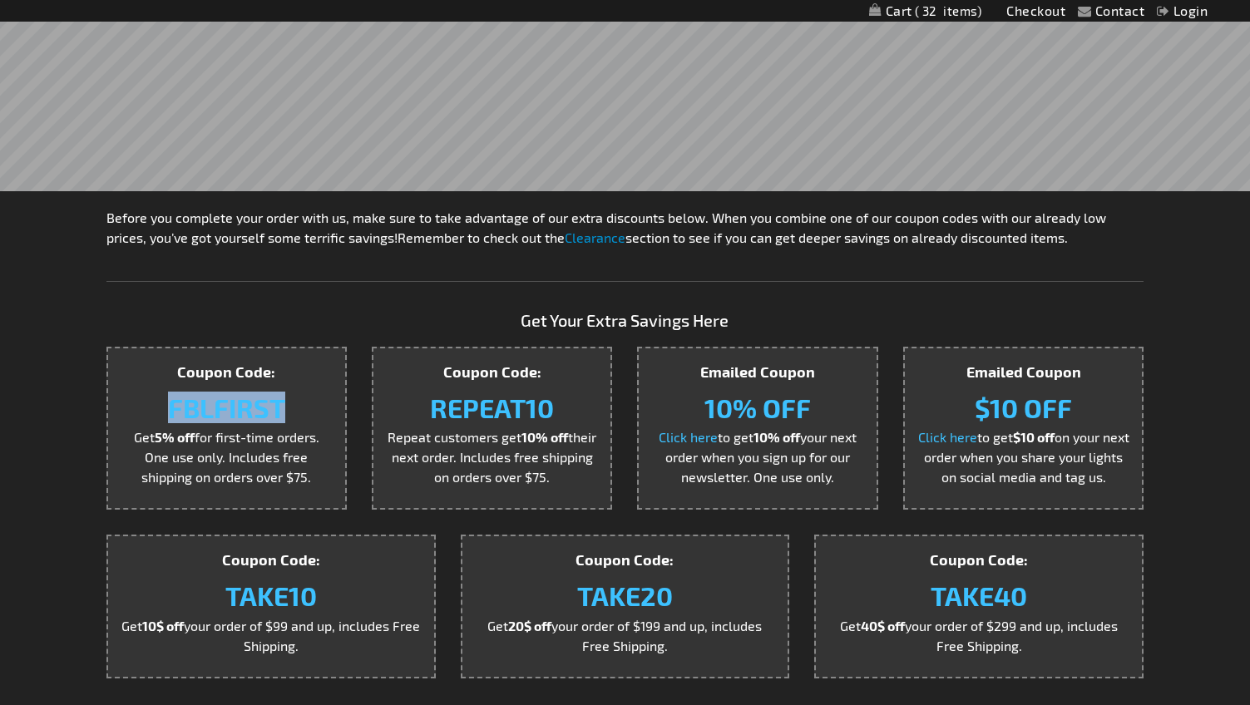
drag, startPoint x: 170, startPoint y: 403, endPoint x: 280, endPoint y: 415, distance: 111.2
click at [280, 415] on strong "FBLFIRST" at bounding box center [226, 408] width 117 height 32
